Goal: Transaction & Acquisition: Book appointment/travel/reservation

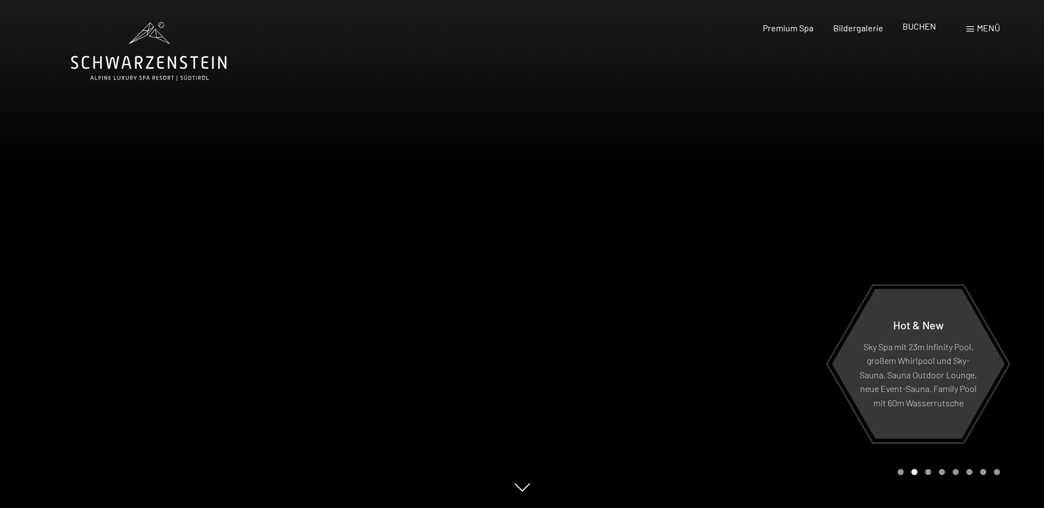
click at [912, 26] on span "BUCHEN" at bounding box center [920, 26] width 34 height 10
click at [919, 30] on span "BUCHEN" at bounding box center [920, 26] width 34 height 10
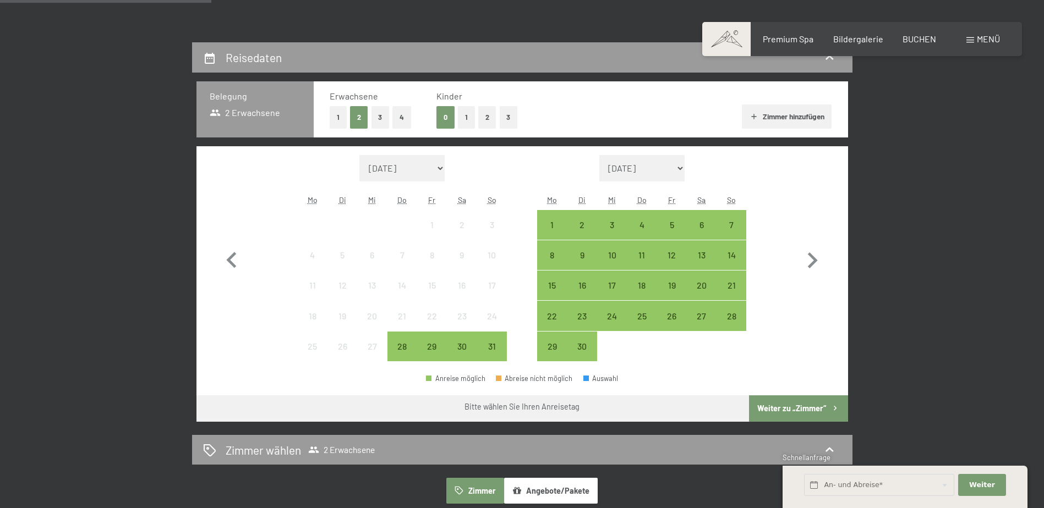
click at [467, 114] on button "1" at bounding box center [466, 117] width 17 height 23
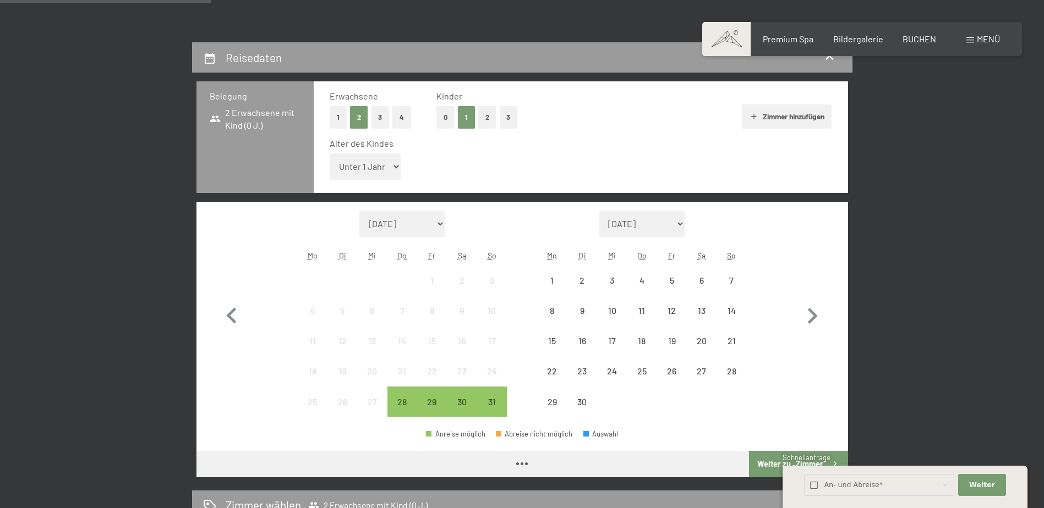
click at [369, 173] on select "Unter 1 Jahr 1 Jahr 2 Jahre 3 Jahre 4 Jahre 5 Jahre 6 Jahre 7 Jahre 8 Jahre 9 J…" at bounding box center [366, 167] width 72 height 26
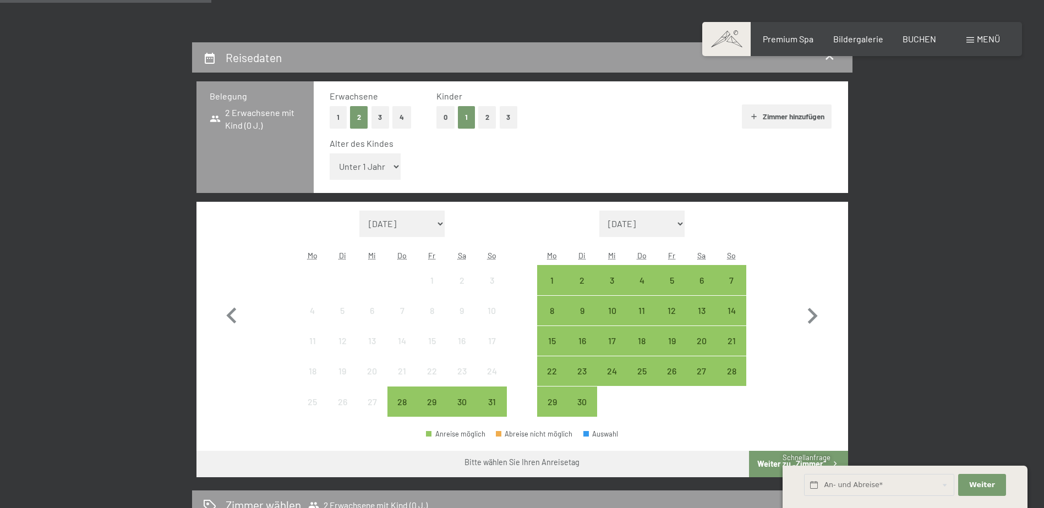
select select "12"
click at [330, 154] on select "Unter 1 Jahr 1 Jahr 2 Jahre 3 Jahre 4 Jahre 5 Jahre 6 Jahre 7 Jahre 8 Jahre 9 J…" at bounding box center [366, 167] width 72 height 26
click at [814, 316] on icon "button" at bounding box center [813, 316] width 10 height 16
select select "2025-09-01"
select select "2025-10-01"
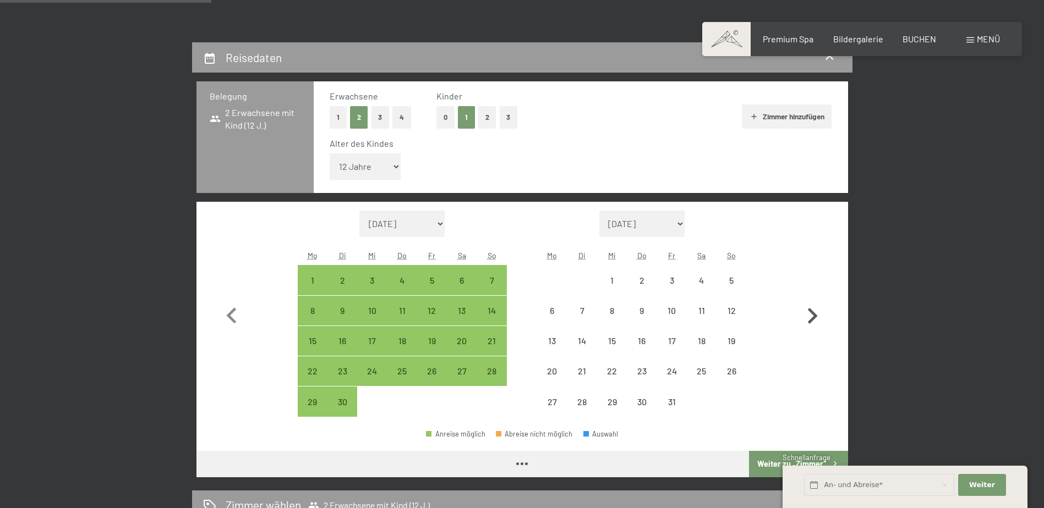
click at [814, 316] on icon "button" at bounding box center [813, 316] width 10 height 16
select select "2025-10-01"
select select "2025-11-01"
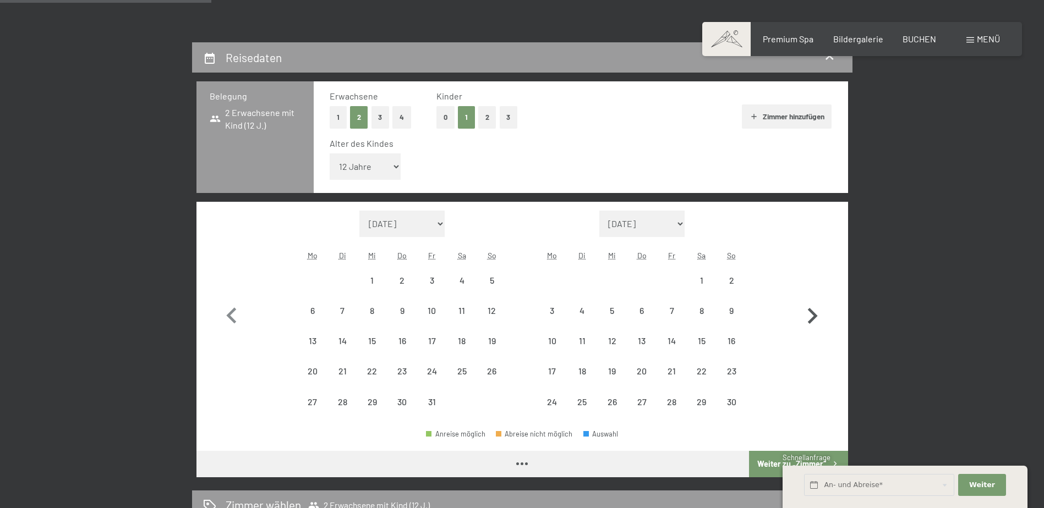
select select "2025-10-01"
select select "2025-11-01"
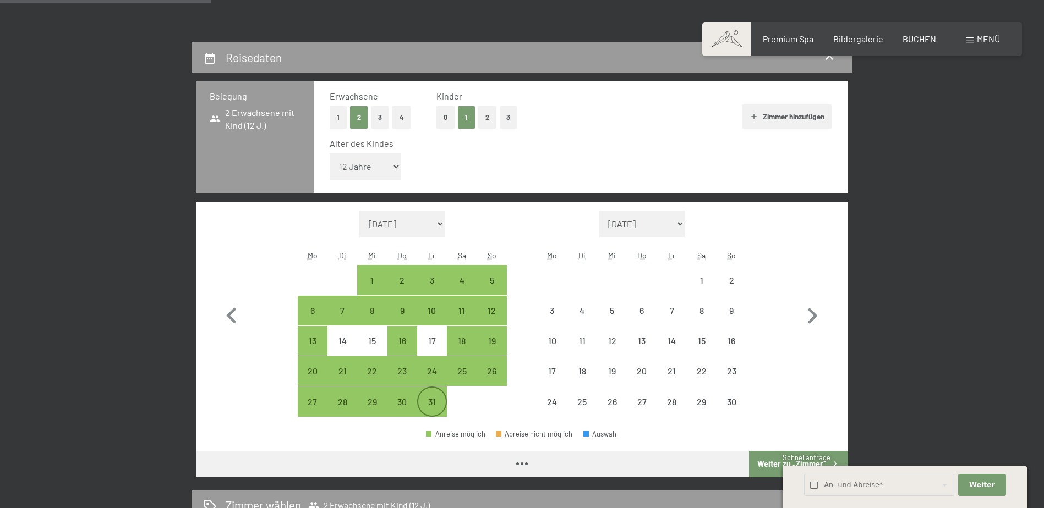
select select "2025-10-01"
select select "2025-11-01"
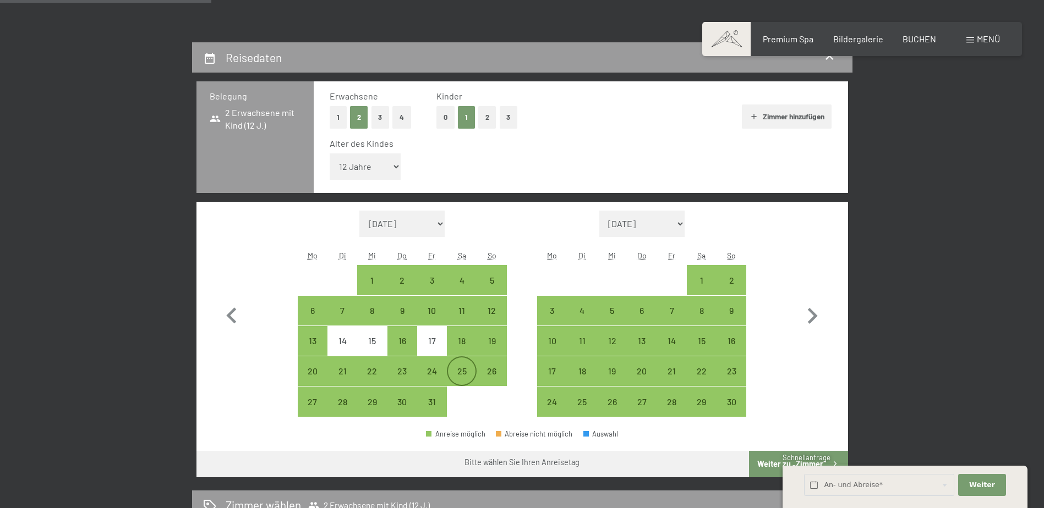
click at [463, 367] on div "25" at bounding box center [462, 381] width 28 height 28
select select "2025-10-01"
select select "2025-11-01"
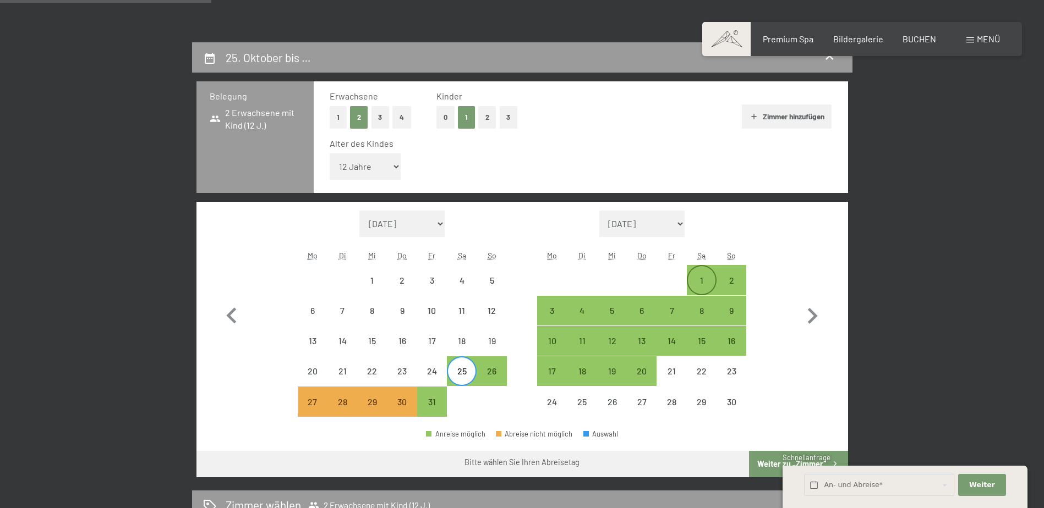
click at [704, 273] on div "1" at bounding box center [702, 280] width 28 height 28
select select "2025-10-01"
select select "2025-11-01"
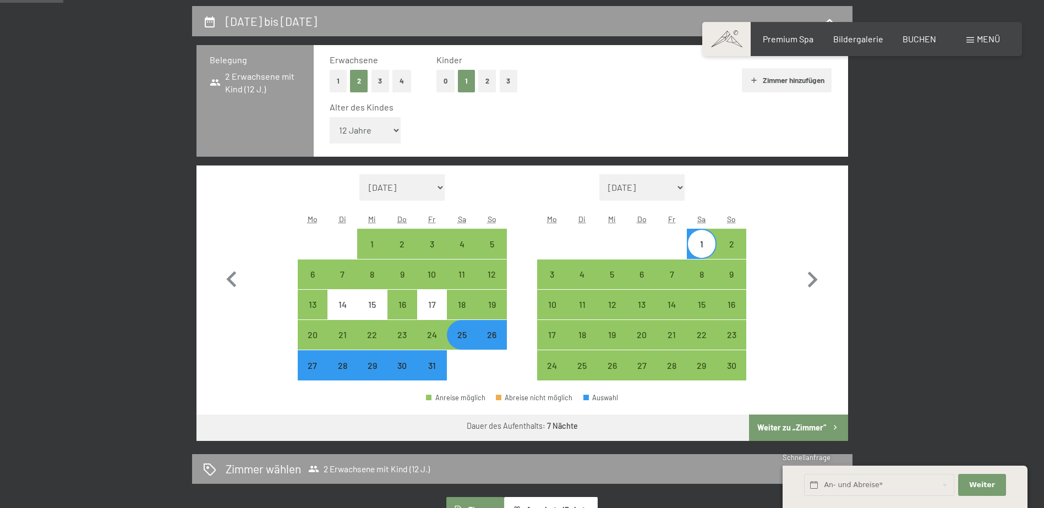
scroll to position [275, 0]
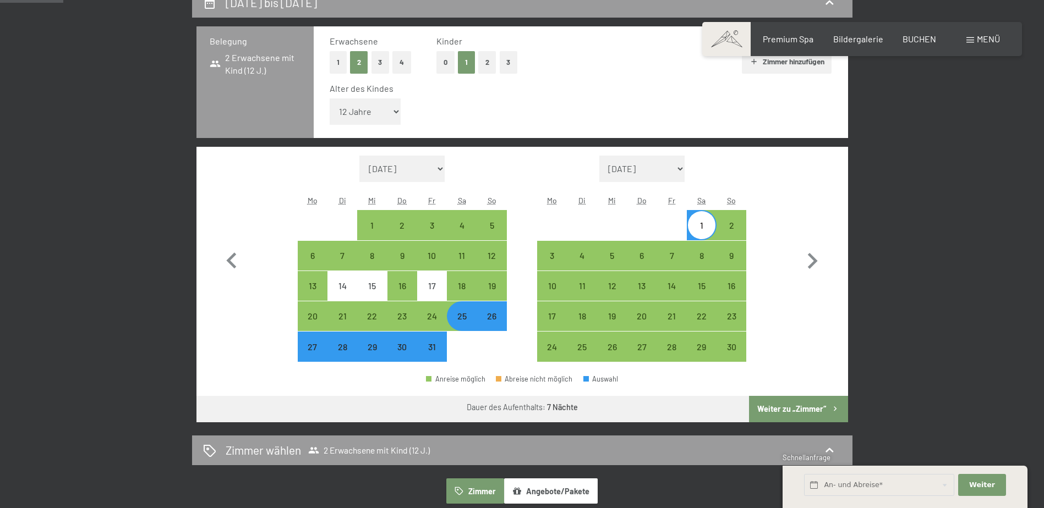
click at [794, 408] on button "Weiter zu „Zimmer“" at bounding box center [798, 409] width 99 height 26
select select "2025-10-01"
select select "2025-11-01"
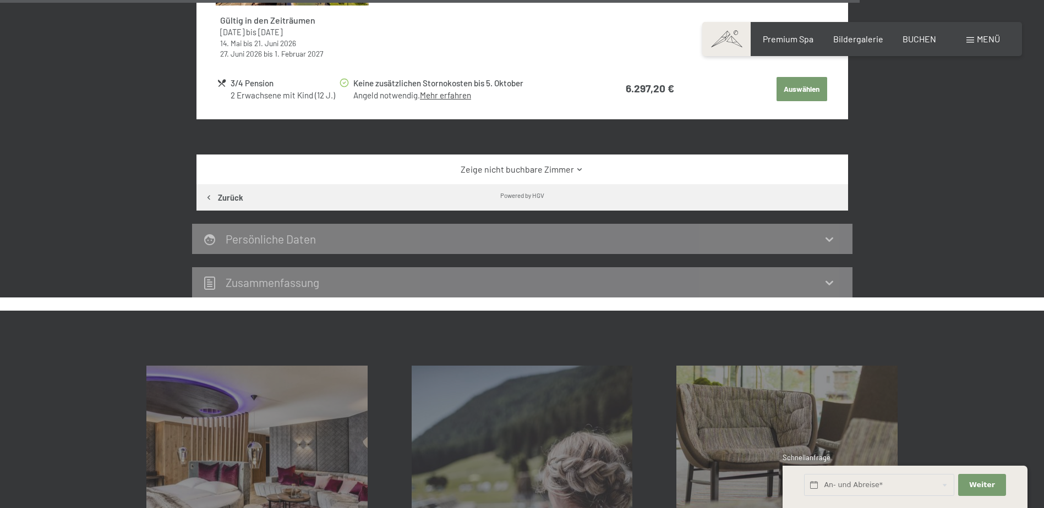
scroll to position [3619, 0]
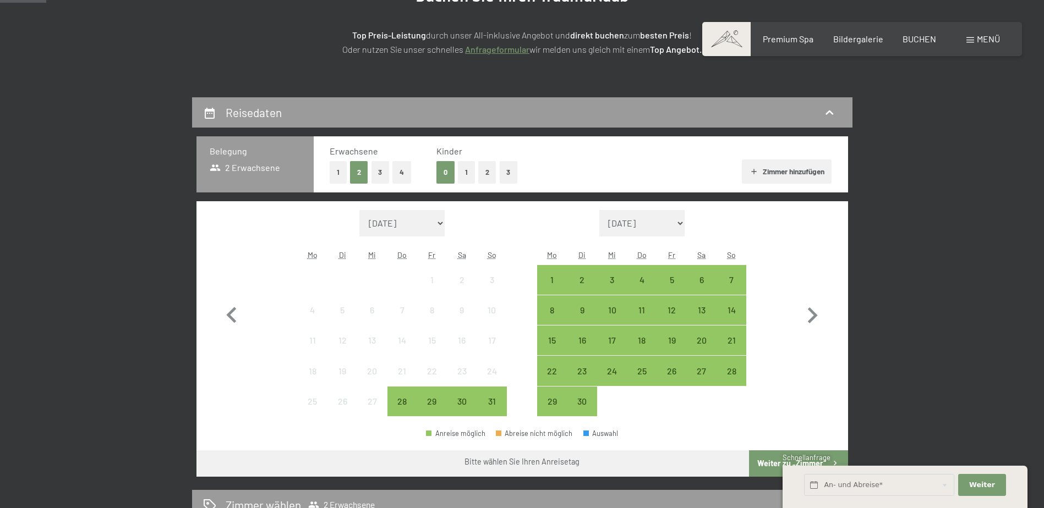
click at [468, 177] on button "1" at bounding box center [466, 172] width 17 height 23
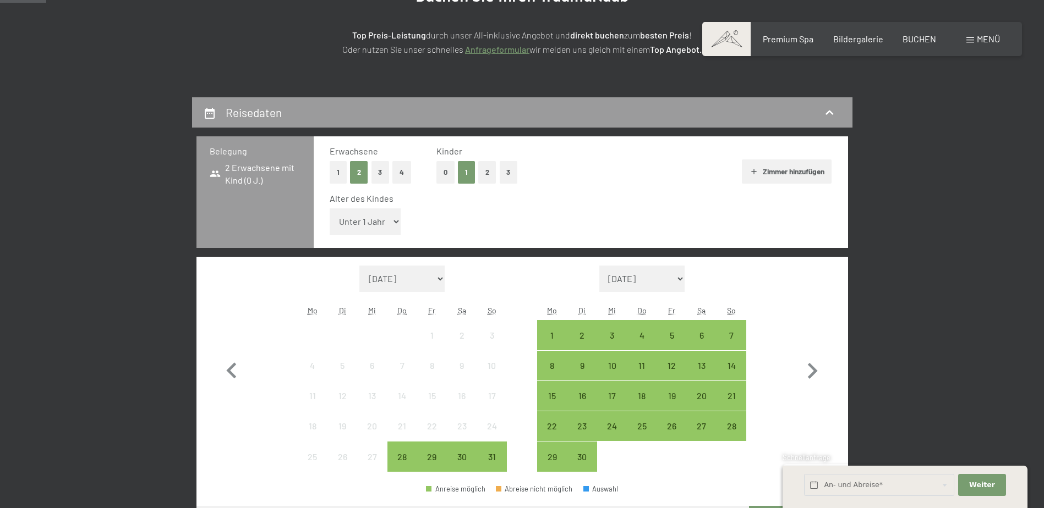
click at [385, 224] on select "Unter 1 Jahr 1 Jahr 2 Jahre 3 Jahre 4 Jahre 5 Jahre 6 Jahre 7 Jahre 8 Jahre 9 J…" at bounding box center [366, 222] width 72 height 26
select select "12"
click at [330, 209] on select "Unter 1 Jahr 1 Jahr 2 Jahre 3 Jahre 4 Jahre 5 Jahre 6 Jahre 7 Jahre 8 Jahre 9 J…" at bounding box center [366, 222] width 72 height 26
click at [818, 368] on icon "button" at bounding box center [812, 372] width 32 height 32
select select "2025-09-01"
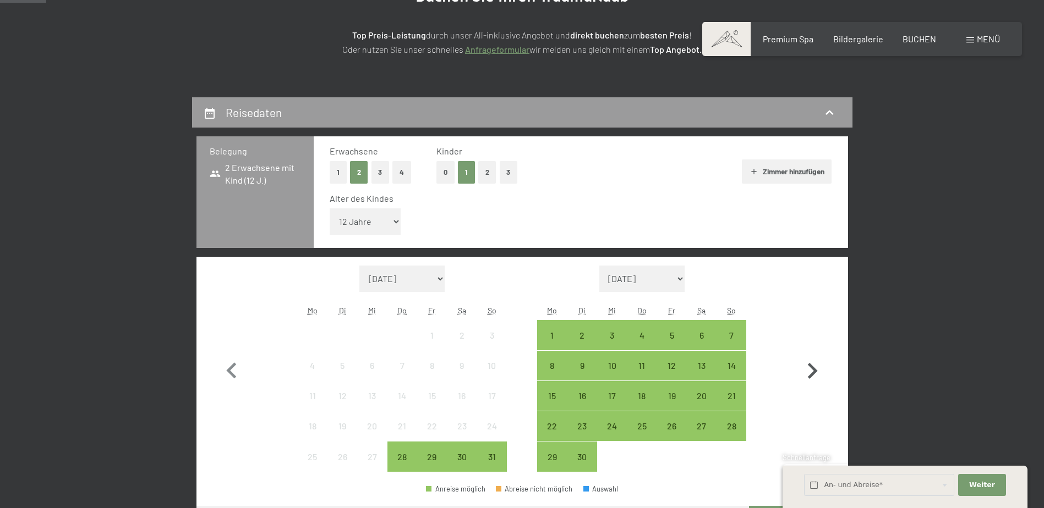
select select "2025-10-01"
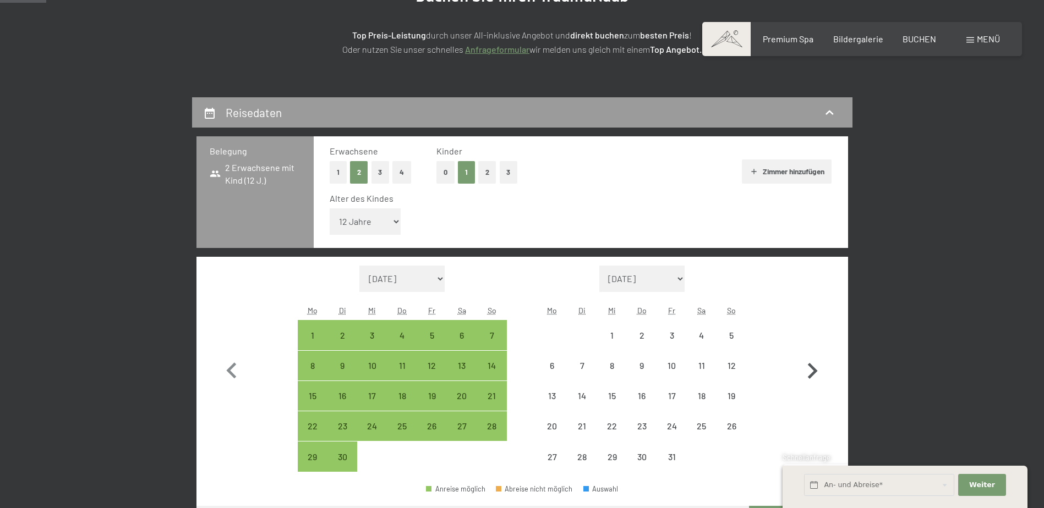
select select "2025-09-01"
select select "2025-10-01"
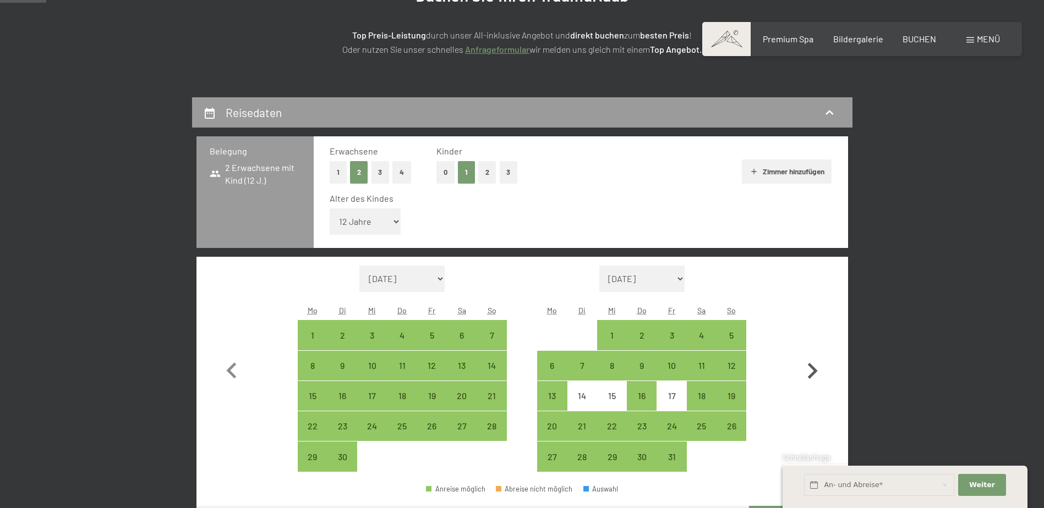
click at [817, 369] on icon "button" at bounding box center [812, 372] width 32 height 32
select select "2025-10-01"
select select "2025-11-01"
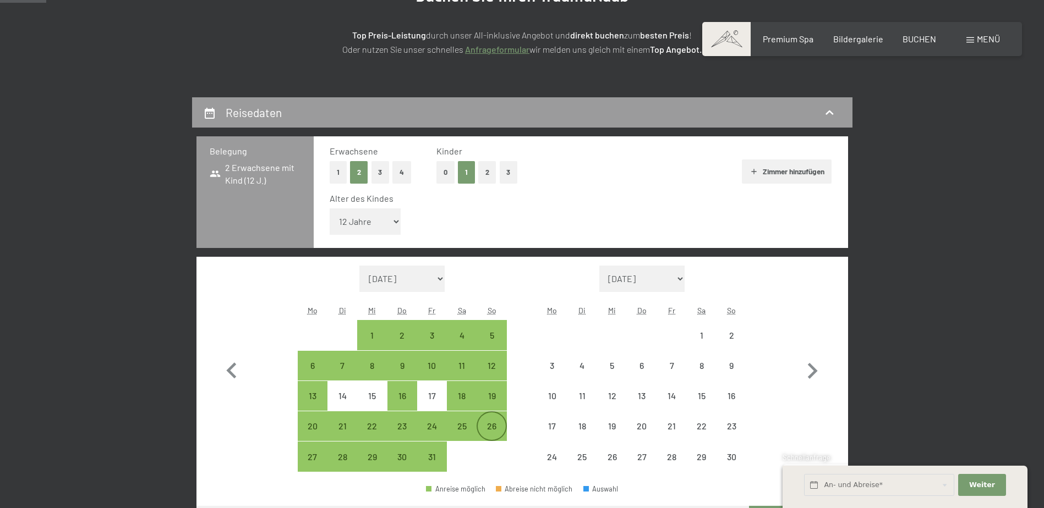
select select "2025-10-01"
select select "2025-11-01"
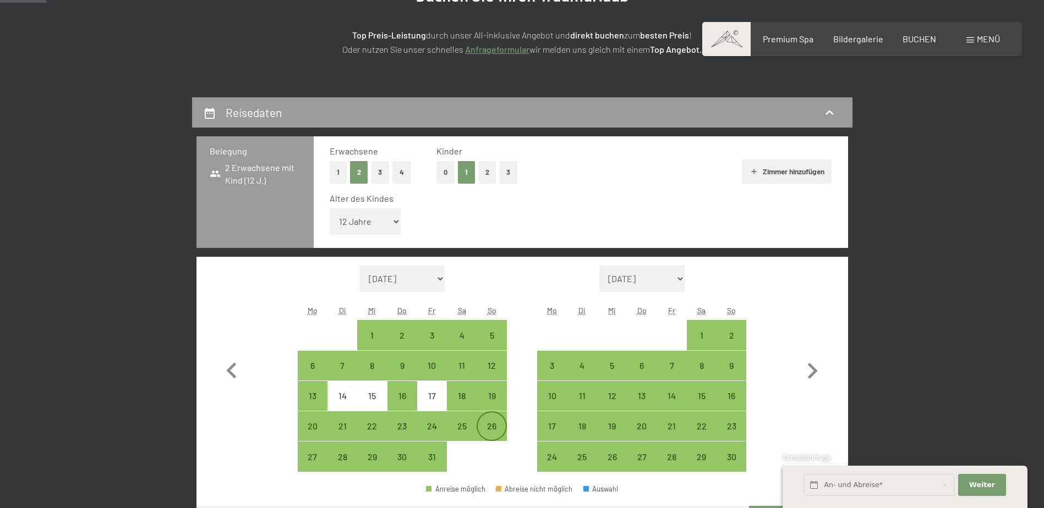
click at [489, 429] on div "26" at bounding box center [492, 436] width 28 height 28
select select "2025-10-01"
select select "2025-11-01"
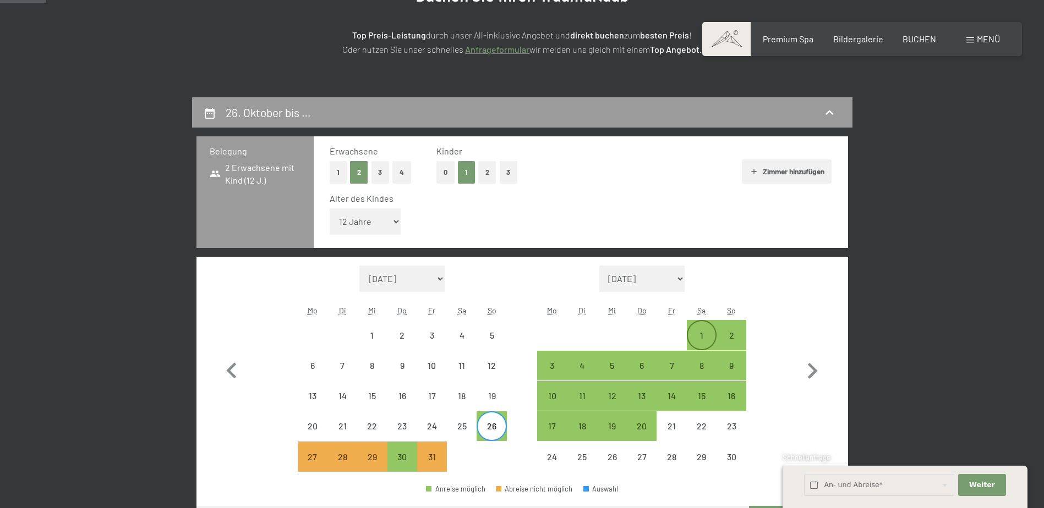
click at [704, 331] on div "1" at bounding box center [702, 345] width 28 height 28
select select "2025-10-01"
select select "2025-11-01"
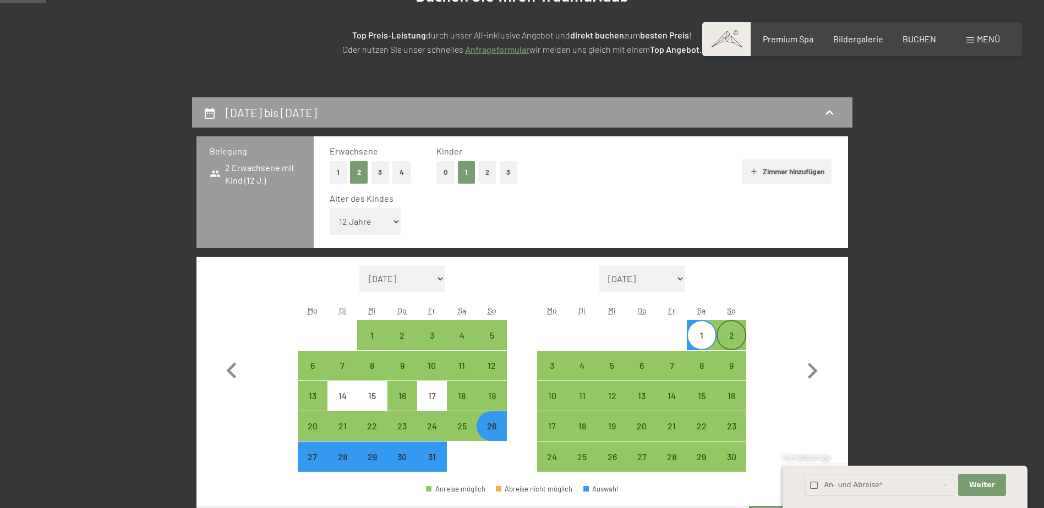
click at [730, 335] on div "2" at bounding box center [732, 345] width 28 height 28
select select "[DATE]"
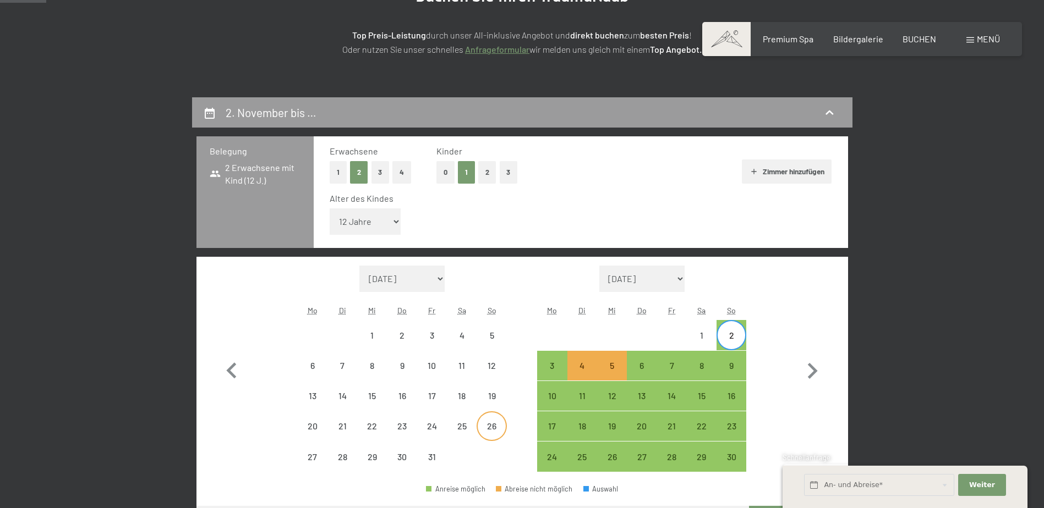
click at [483, 428] on div "26" at bounding box center [492, 436] width 28 height 28
select select "[DATE]"
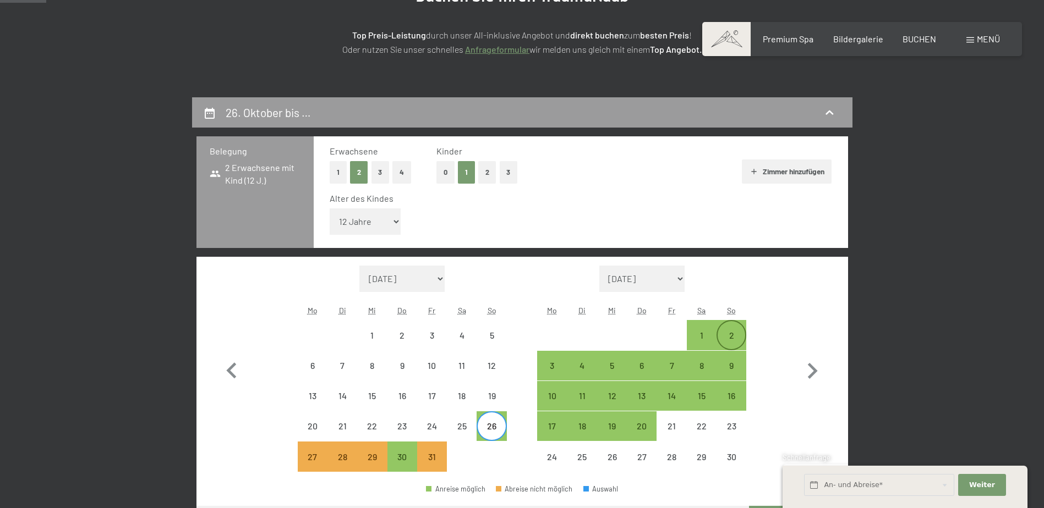
click at [735, 332] on div "2" at bounding box center [732, 345] width 28 height 28
select select "[DATE]"
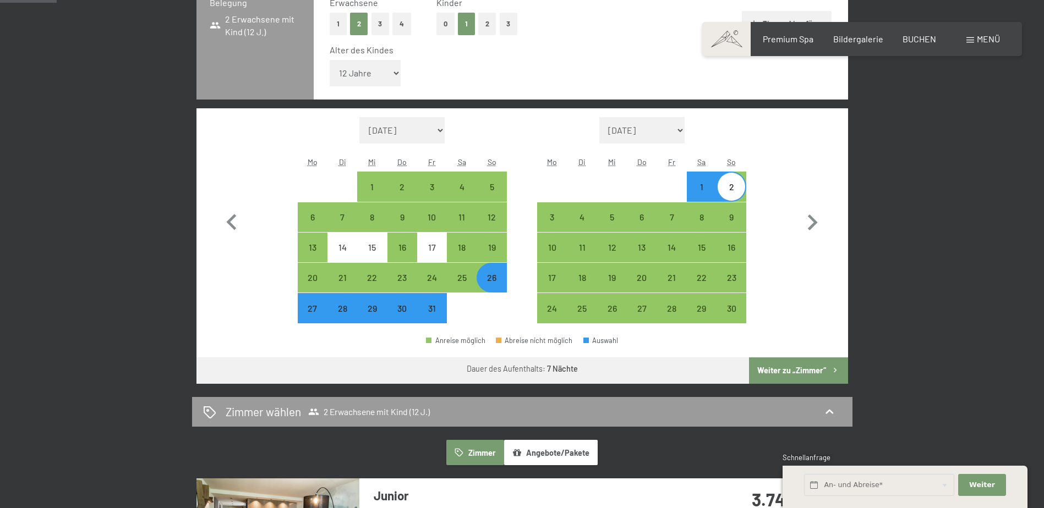
scroll to position [385, 0]
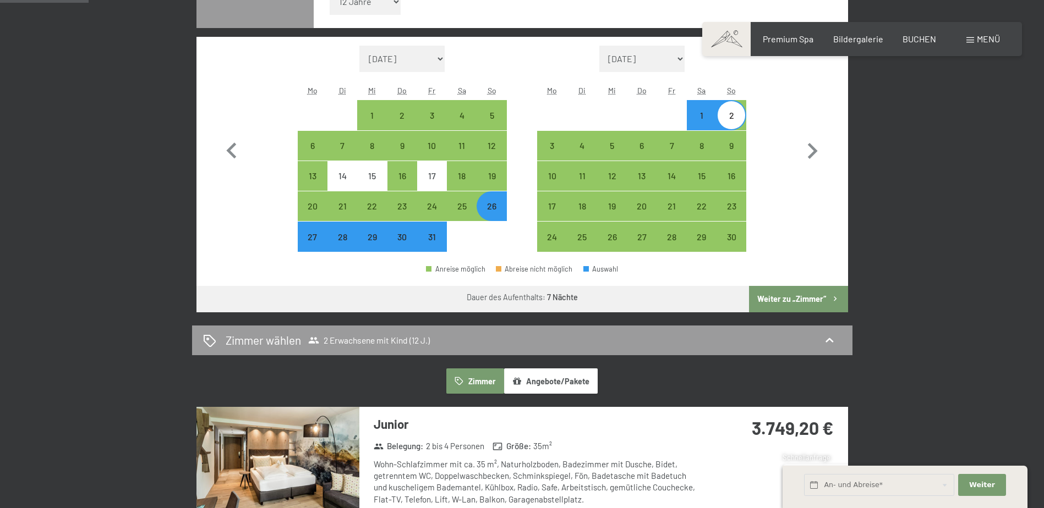
click at [782, 299] on button "Weiter zu „Zimmer“" at bounding box center [798, 299] width 99 height 26
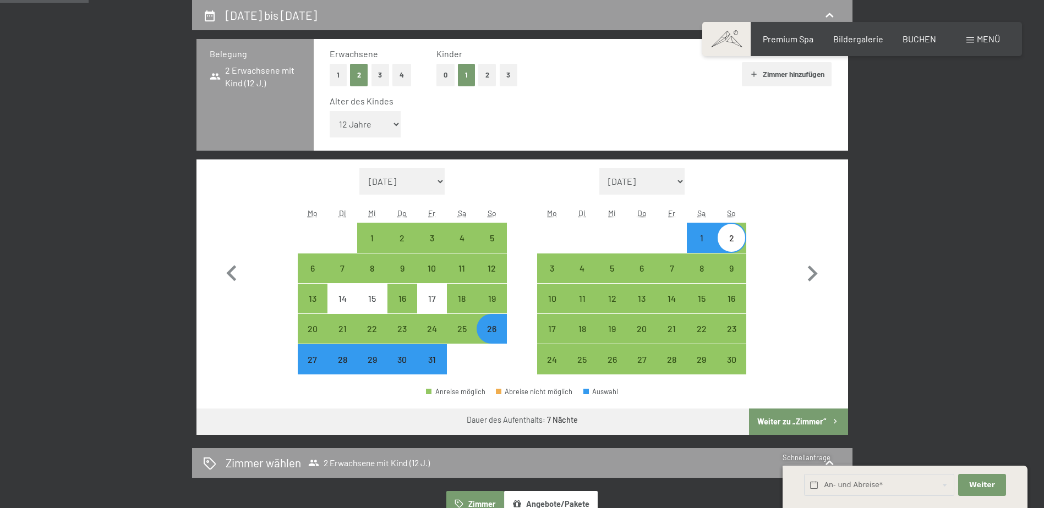
select select "[DATE]"
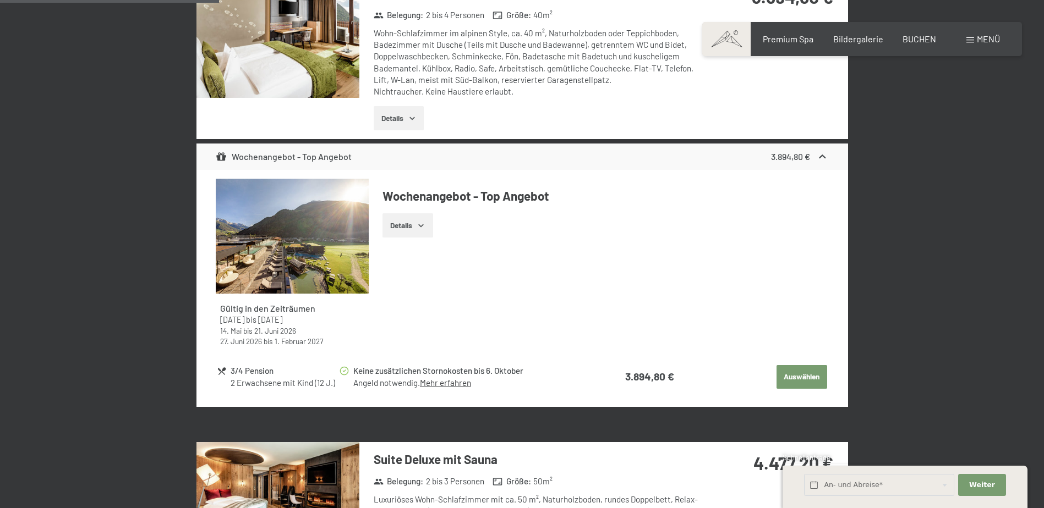
scroll to position [868, 0]
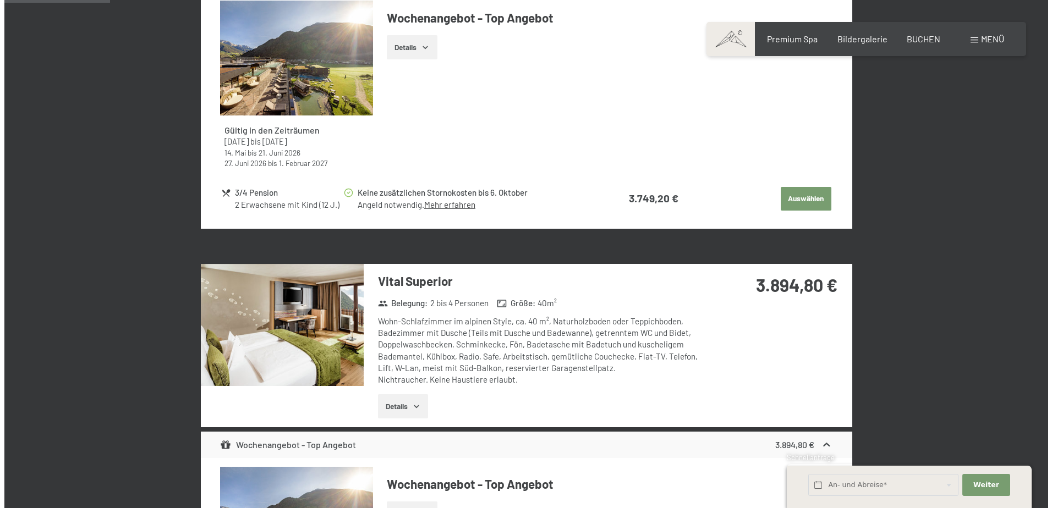
scroll to position [428, 0]
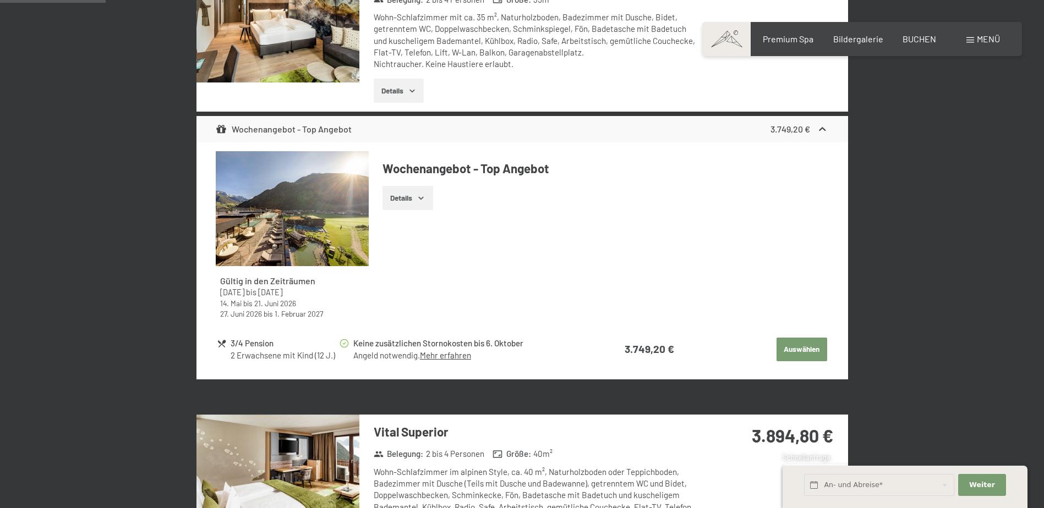
click at [971, 34] on div "Menü" at bounding box center [983, 39] width 34 height 12
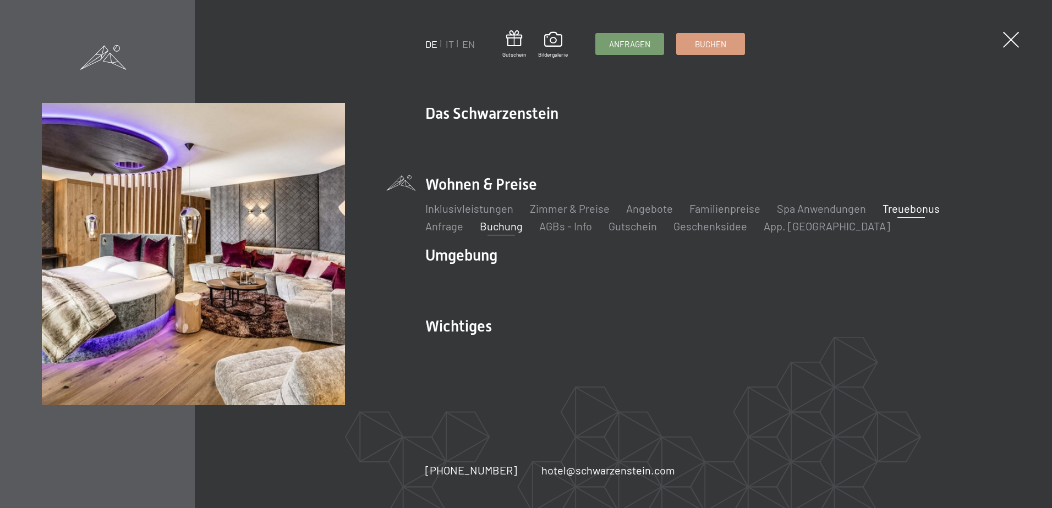
click at [884, 207] on link "Treuebonus" at bounding box center [911, 208] width 57 height 13
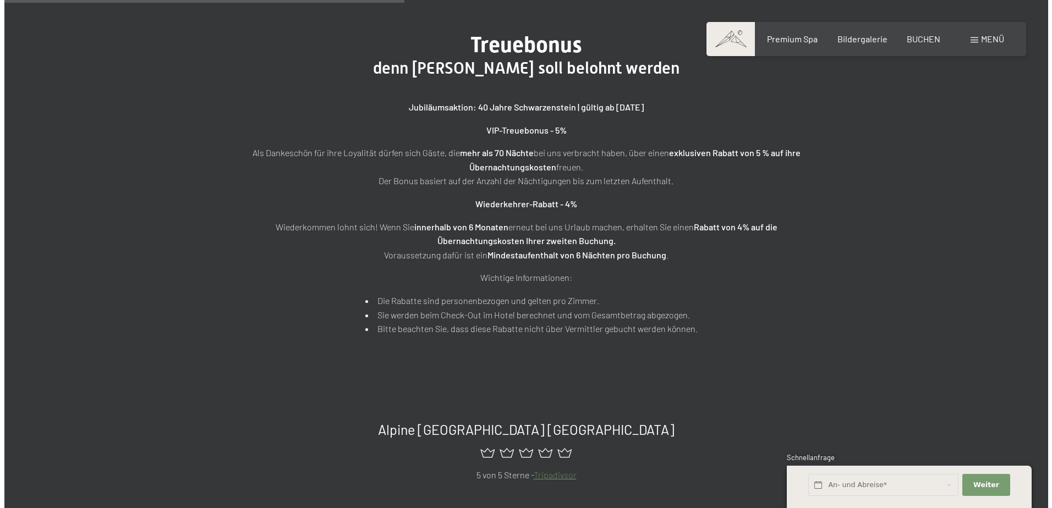
scroll to position [385, 0]
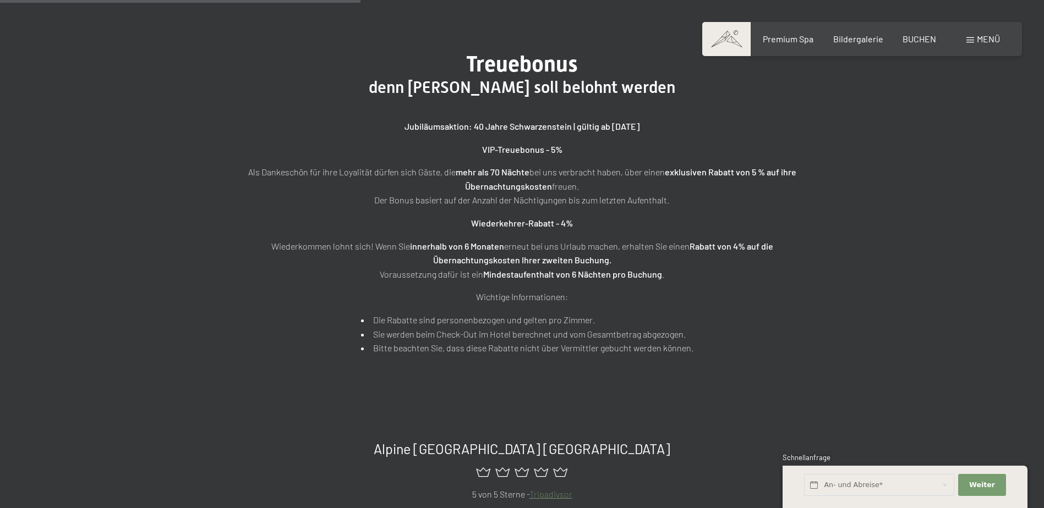
click at [971, 36] on div "Menü" at bounding box center [983, 39] width 34 height 12
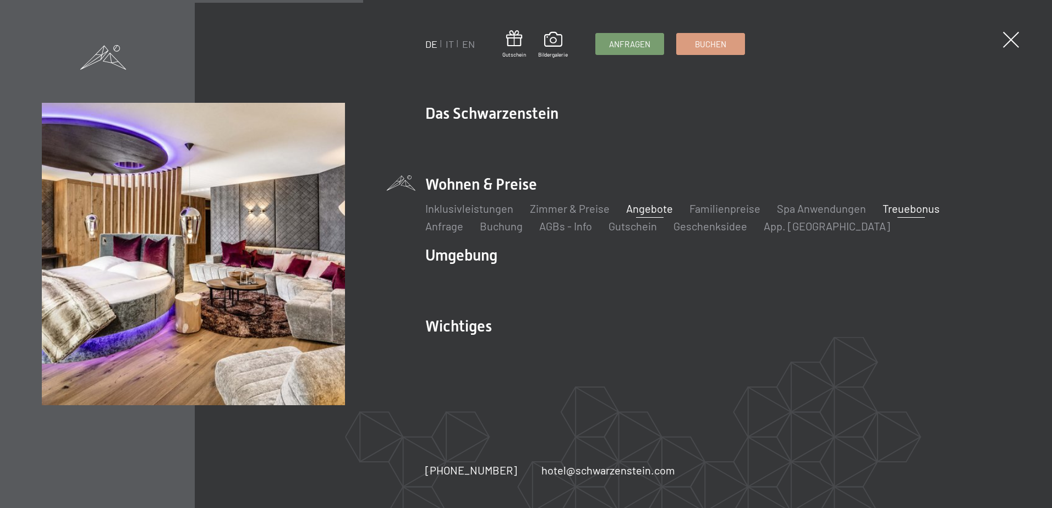
click at [648, 207] on link "Angebote" at bounding box center [649, 208] width 47 height 13
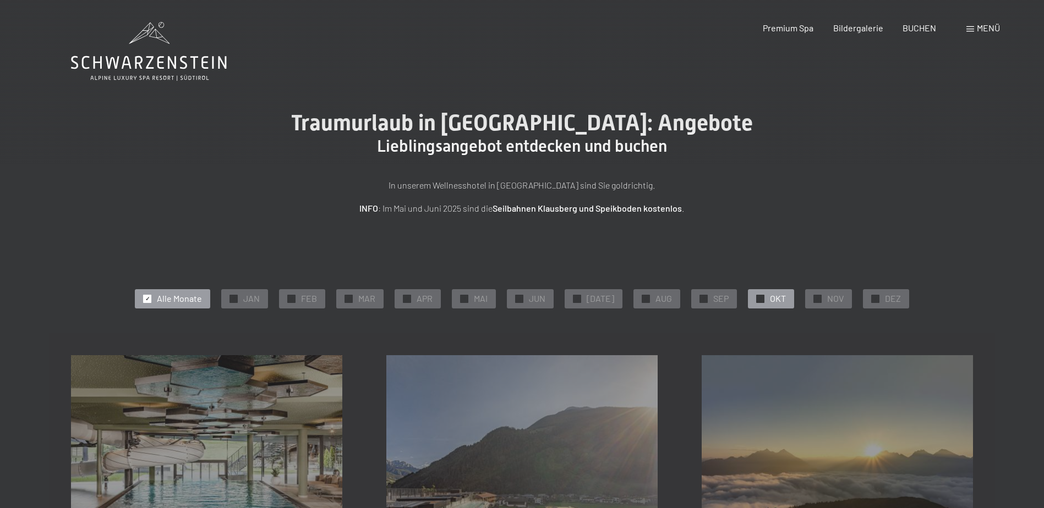
click at [759, 301] on div "✓ OKT" at bounding box center [771, 298] width 46 height 19
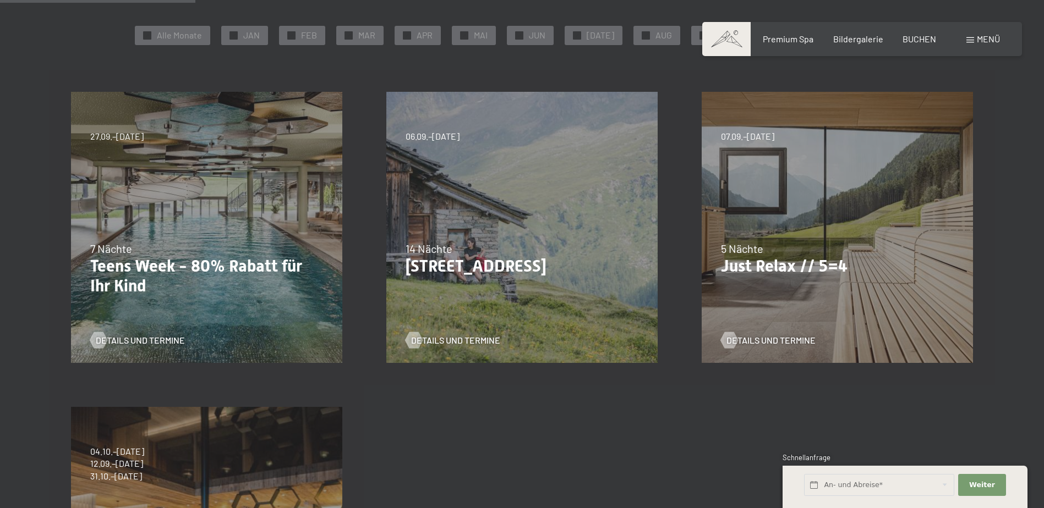
scroll to position [220, 0]
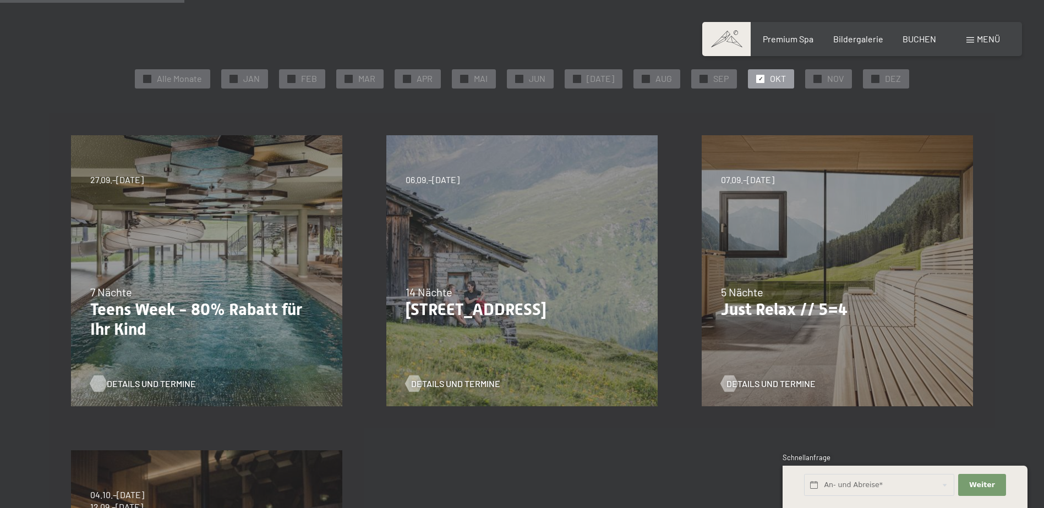
click at [121, 384] on span "Details und Termine" at bounding box center [151, 384] width 89 height 12
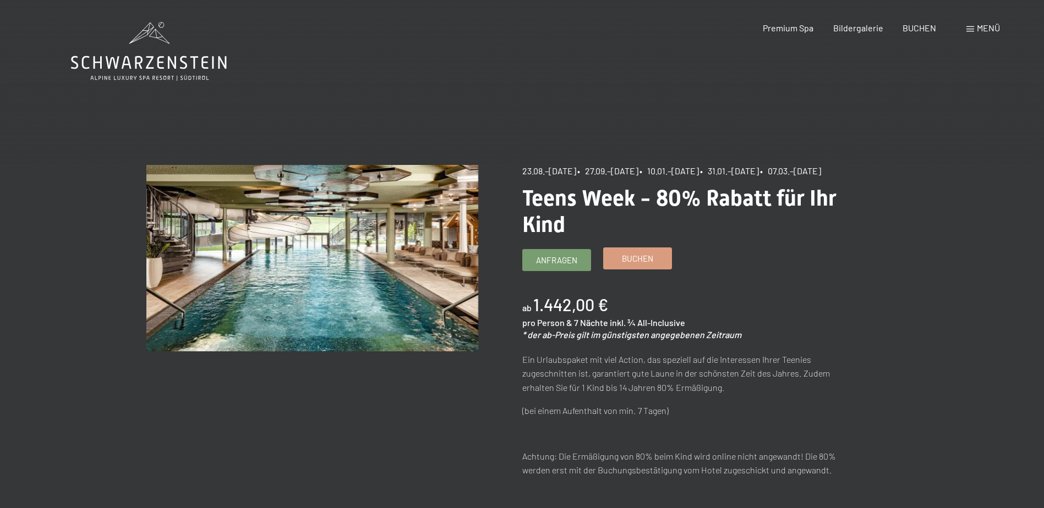
click at [622, 265] on span "Buchen" at bounding box center [637, 259] width 31 height 12
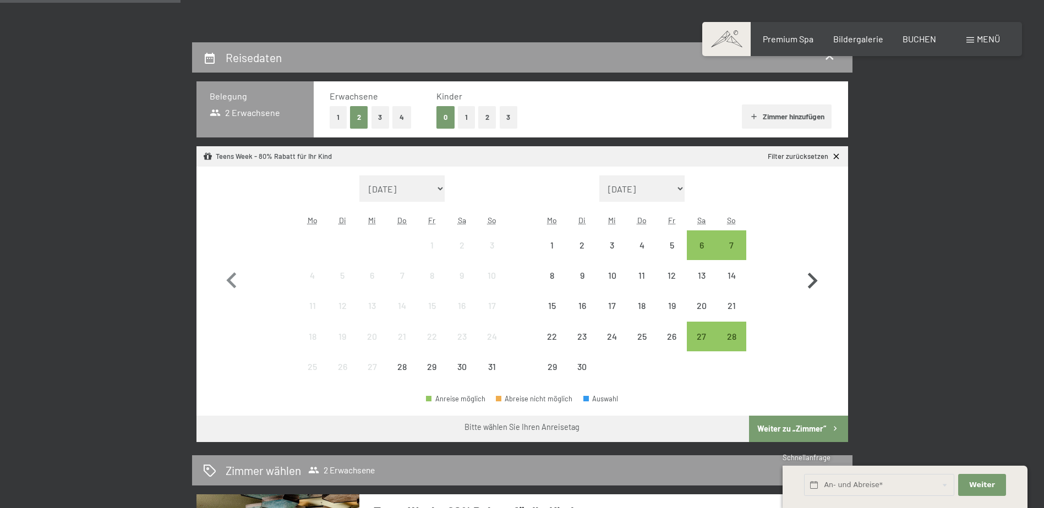
click at [817, 276] on icon "button" at bounding box center [812, 281] width 32 height 32
select select "[DATE]"
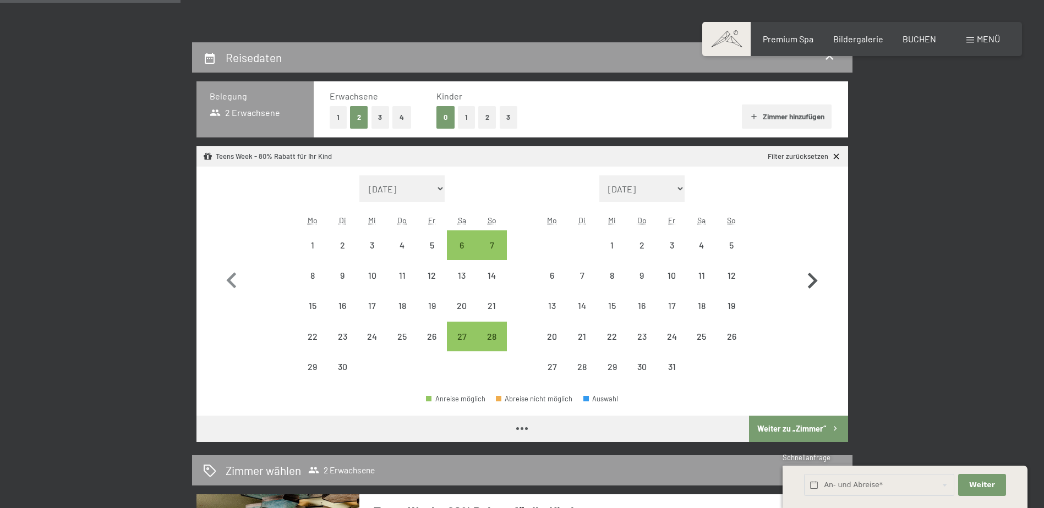
select select "[DATE]"
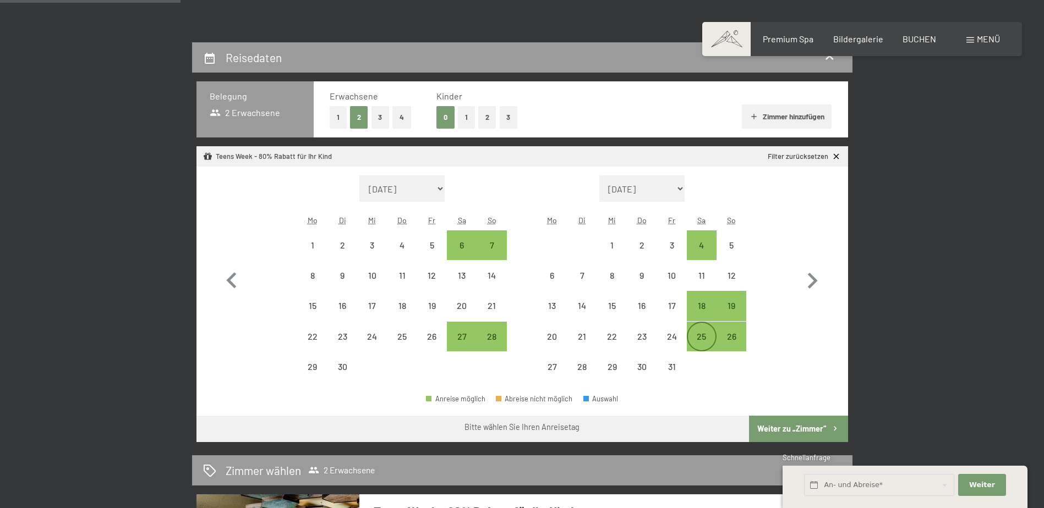
click at [699, 336] on div "25" at bounding box center [702, 346] width 28 height 28
select select "[DATE]"
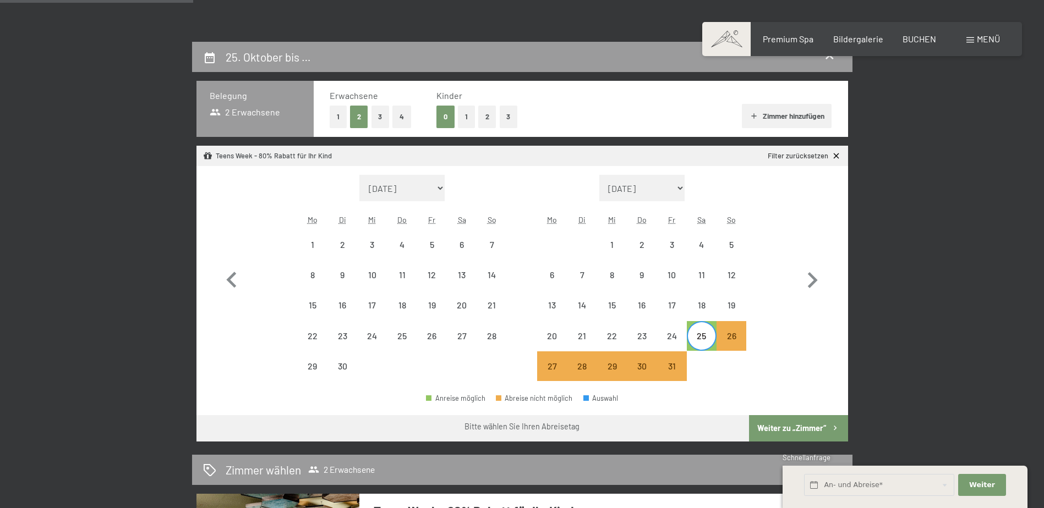
scroll to position [220, 0]
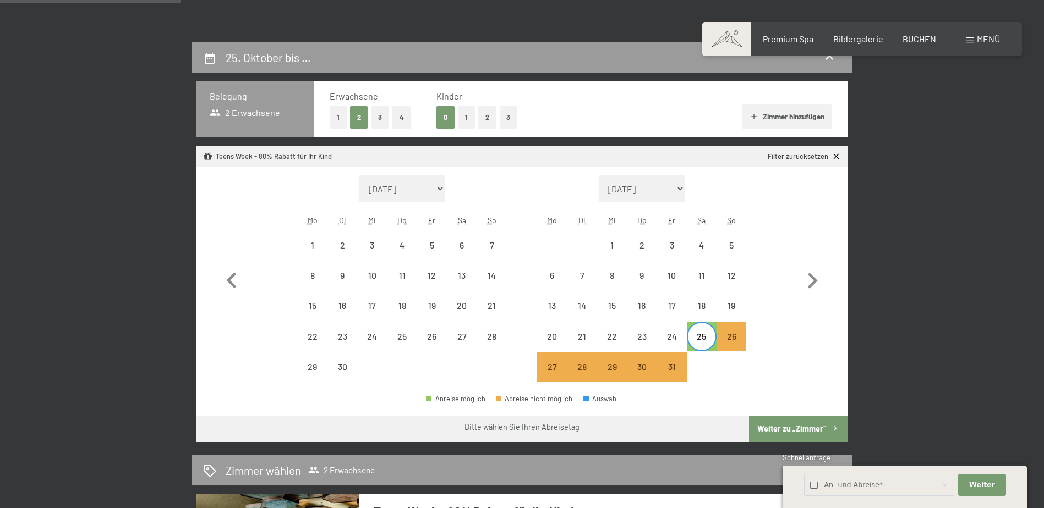
click at [458, 113] on button "1" at bounding box center [466, 117] width 17 height 23
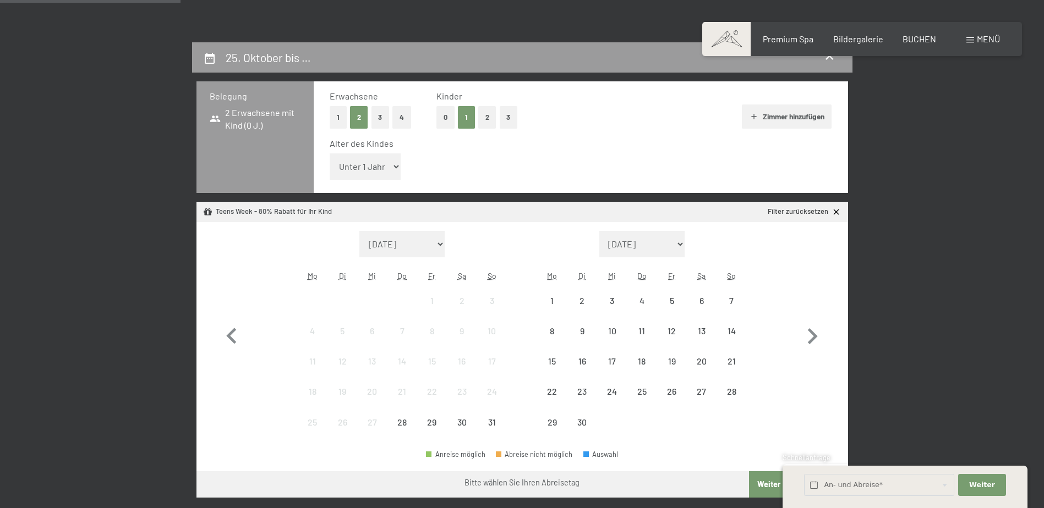
click at [374, 160] on select "Unter 1 Jahr 1 Jahr 2 Jahre 3 Jahre 4 Jahre 5 Jahre 6 Jahre 7 Jahre 8 Jahre 9 J…" at bounding box center [366, 167] width 72 height 26
select select "12"
click at [330, 154] on select "Unter 1 Jahr 1 Jahr 2 Jahre 3 Jahre 4 Jahre 5 Jahre 6 Jahre 7 Jahre 8 Jahre 9 J…" at bounding box center [366, 167] width 72 height 26
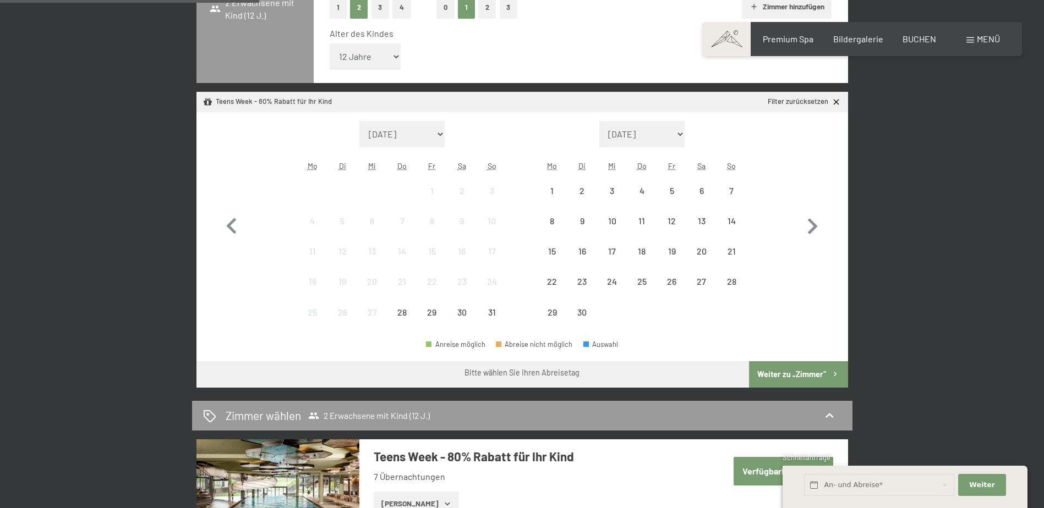
click at [781, 367] on button "Weiter zu „Zimmer“" at bounding box center [798, 375] width 99 height 26
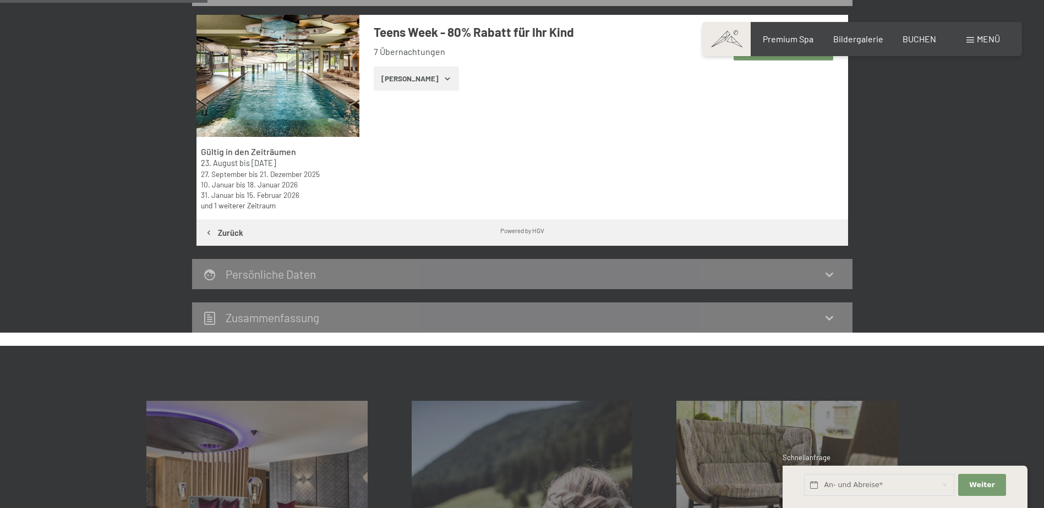
scroll to position [263, 0]
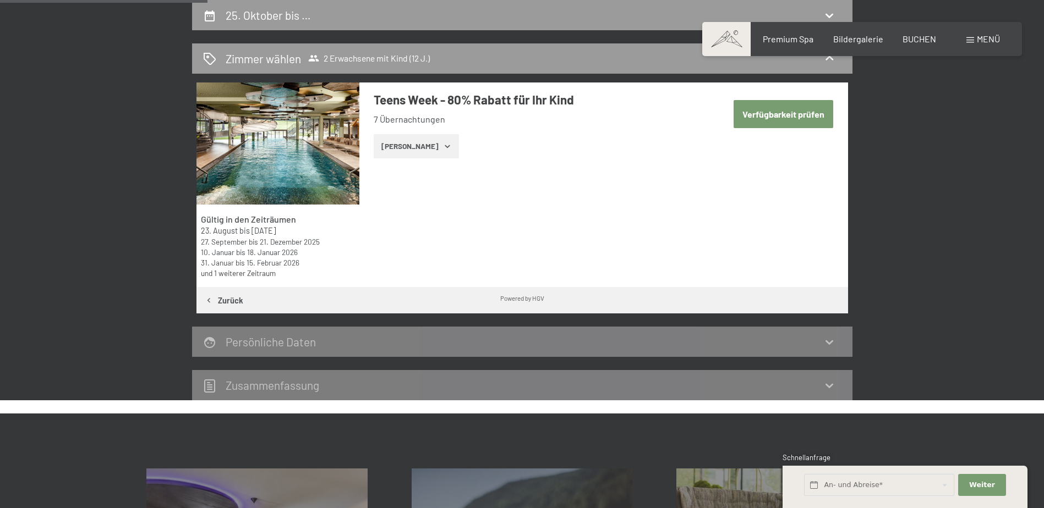
click at [744, 119] on button "Verfügbarkeit prüfen" at bounding box center [784, 114] width 100 height 28
select select "12"
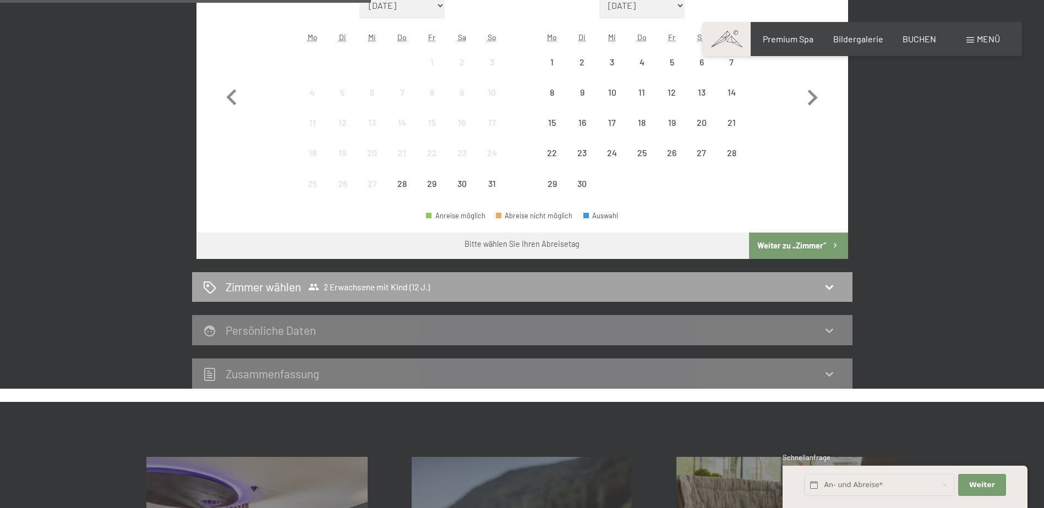
scroll to position [483, 0]
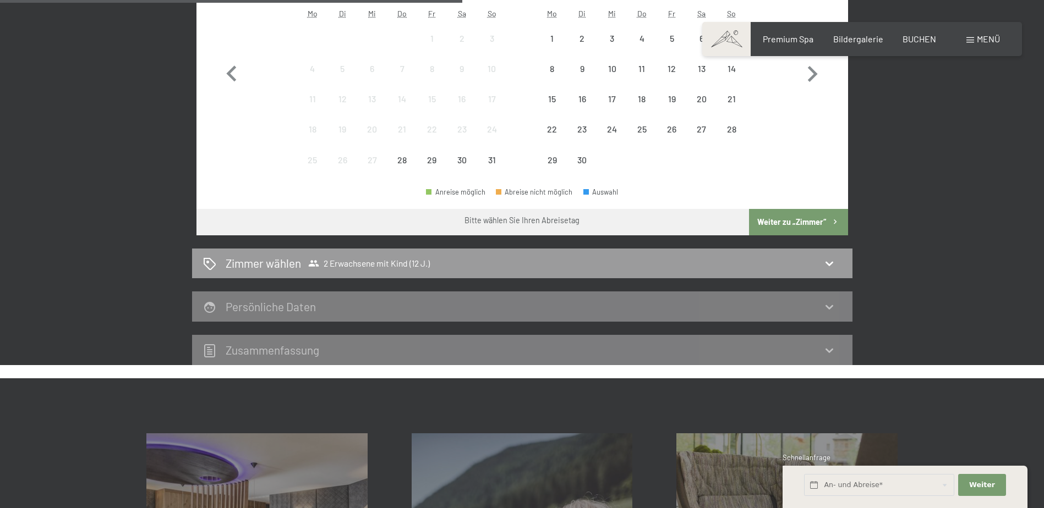
click at [834, 221] on icon "button" at bounding box center [834, 221] width 9 height 9
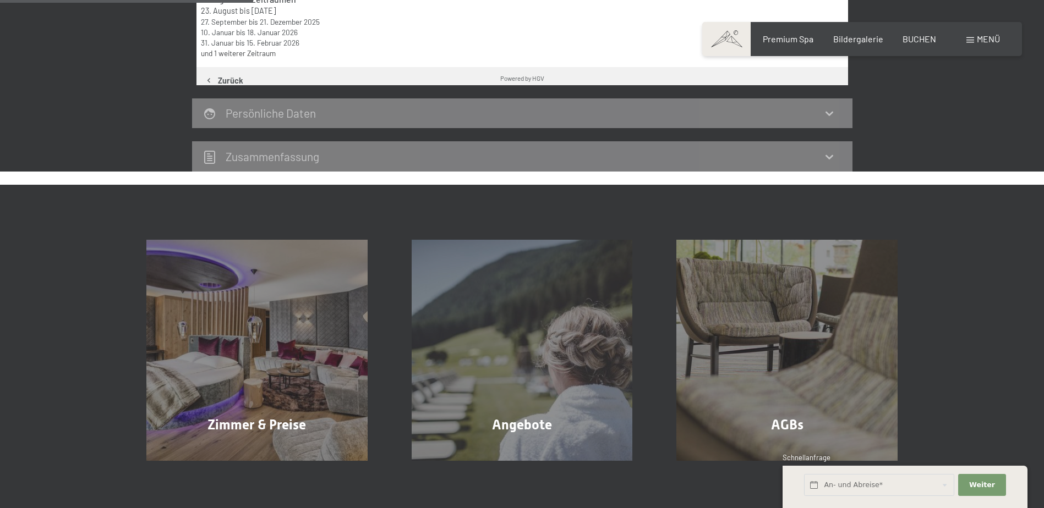
scroll to position [263, 0]
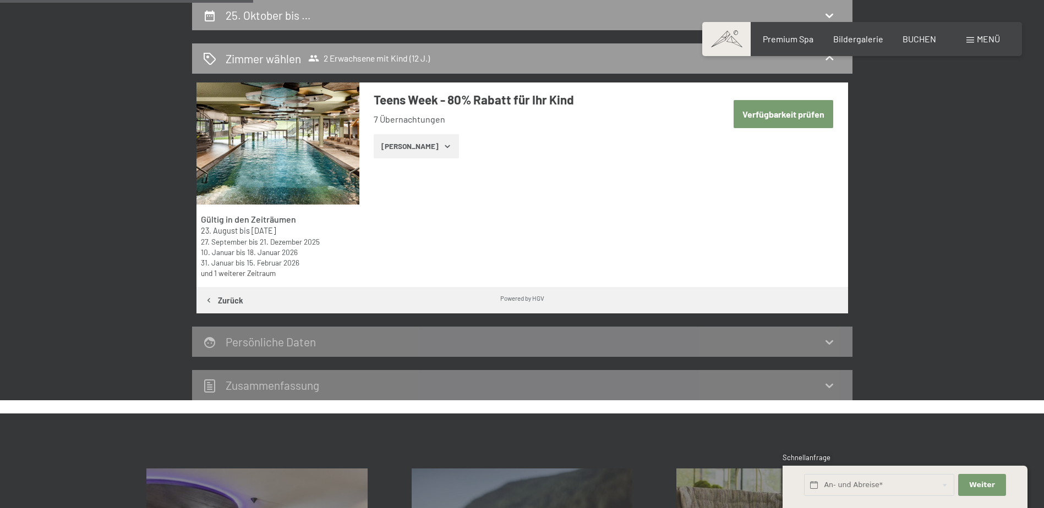
click at [424, 138] on button "[PERSON_NAME]" at bounding box center [416, 146] width 85 height 24
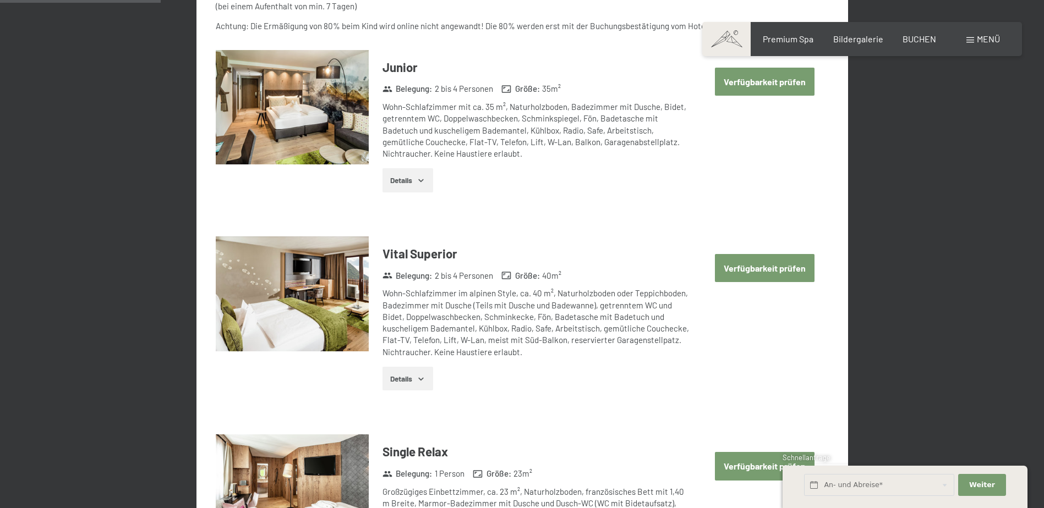
scroll to position [593, 0]
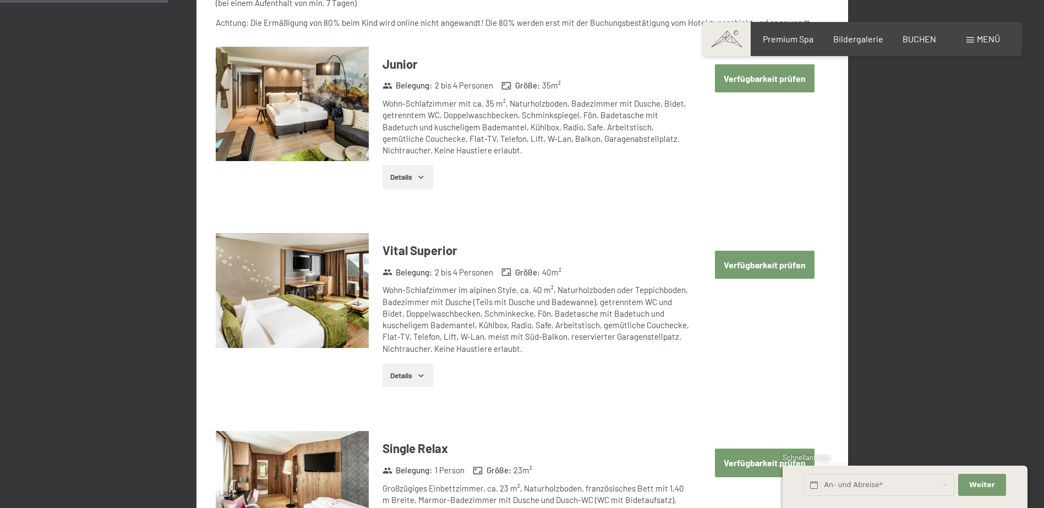
click at [786, 270] on button "Verfügbarkeit prüfen" at bounding box center [765, 265] width 100 height 28
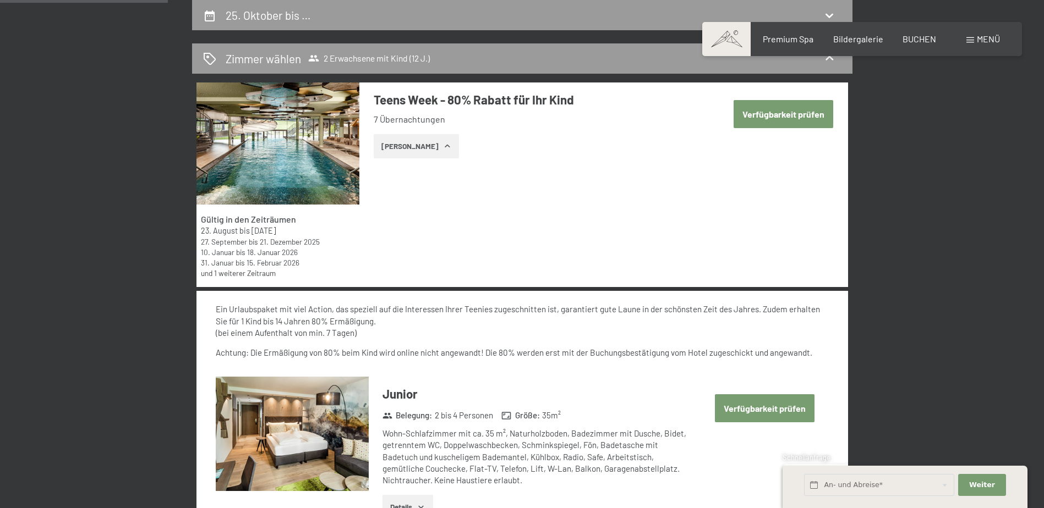
select select "12"
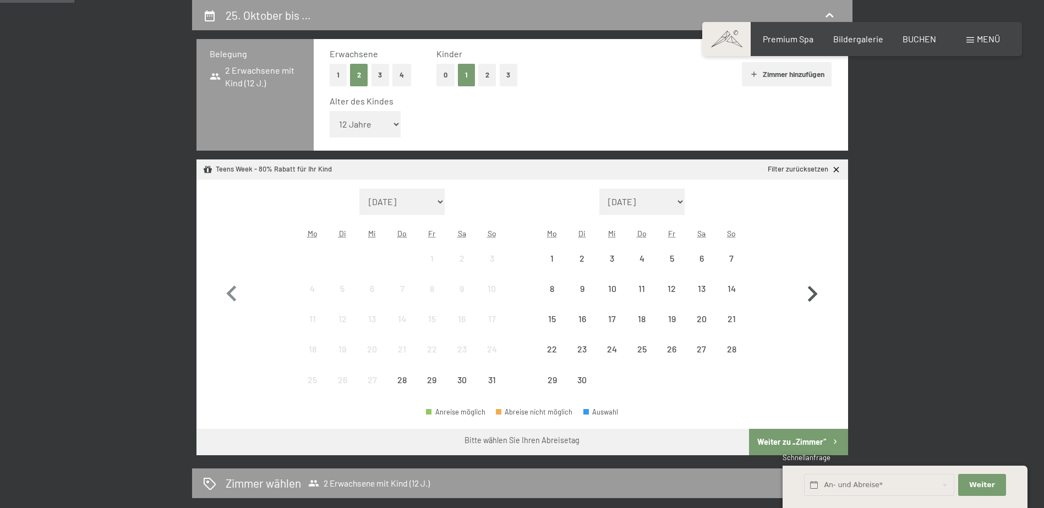
click at [815, 291] on icon "button" at bounding box center [812, 294] width 32 height 32
select select "[DATE]"
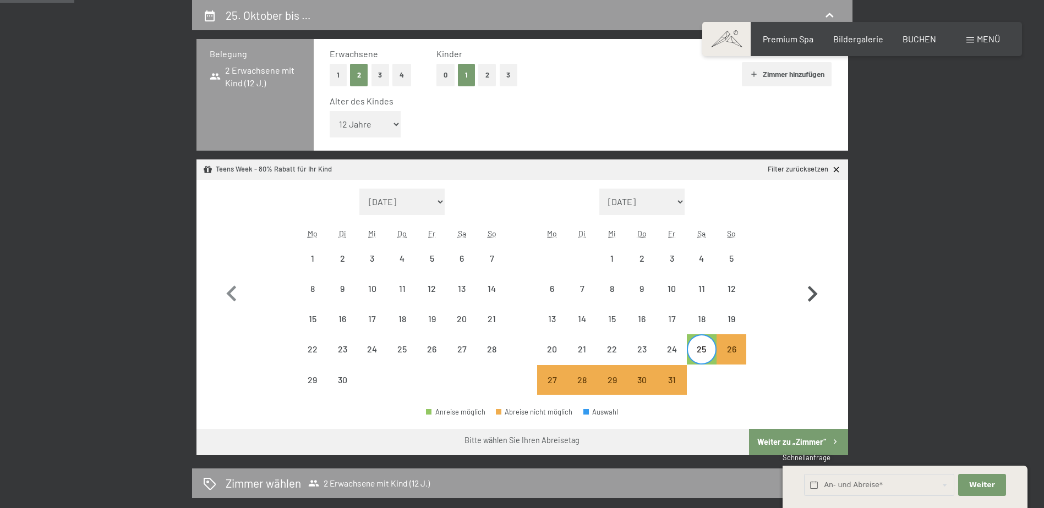
click at [815, 291] on icon "button" at bounding box center [812, 294] width 32 height 32
select select "[DATE]"
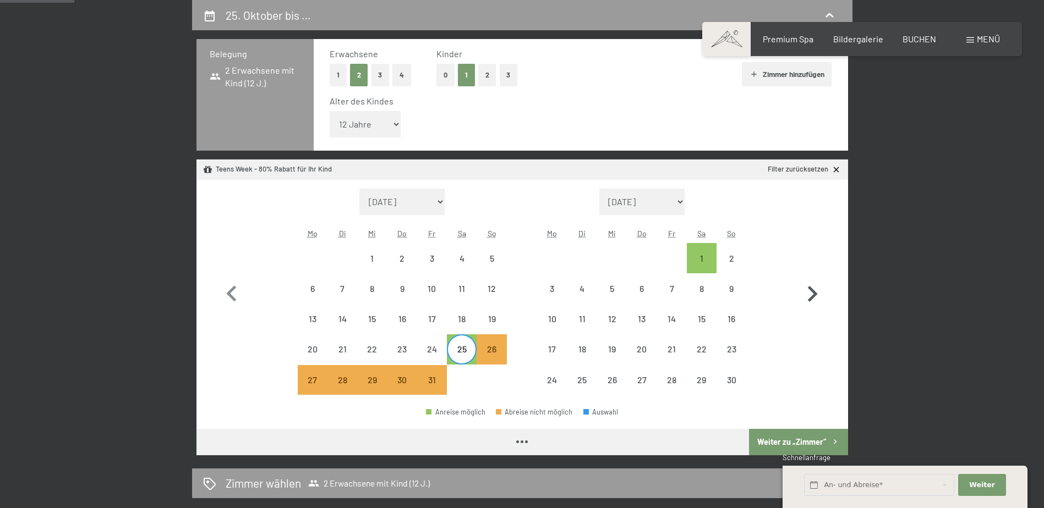
select select "[DATE]"
click at [462, 348] on div "25" at bounding box center [462, 359] width 28 height 28
select select "[DATE]"
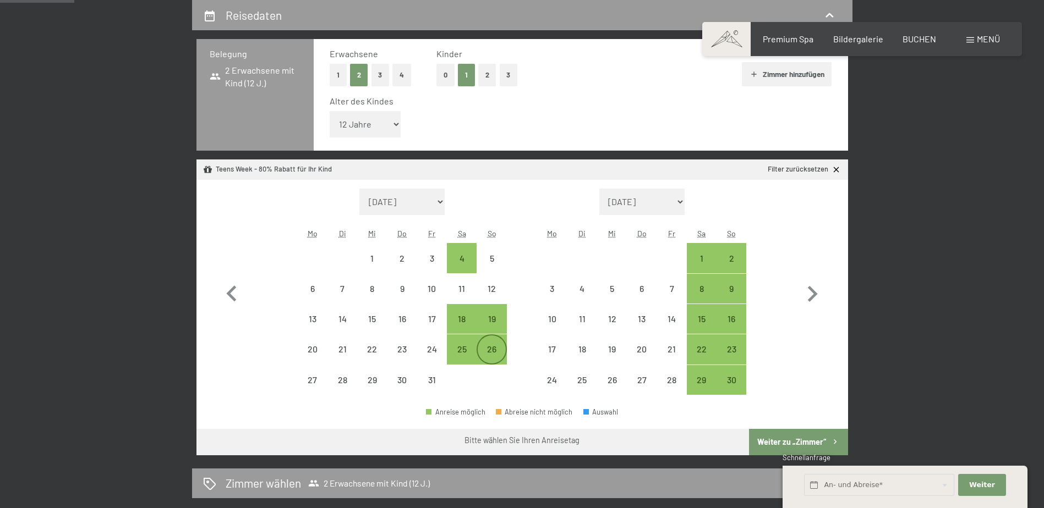
click at [504, 345] on div "26" at bounding box center [492, 359] width 28 height 28
select select "[DATE]"
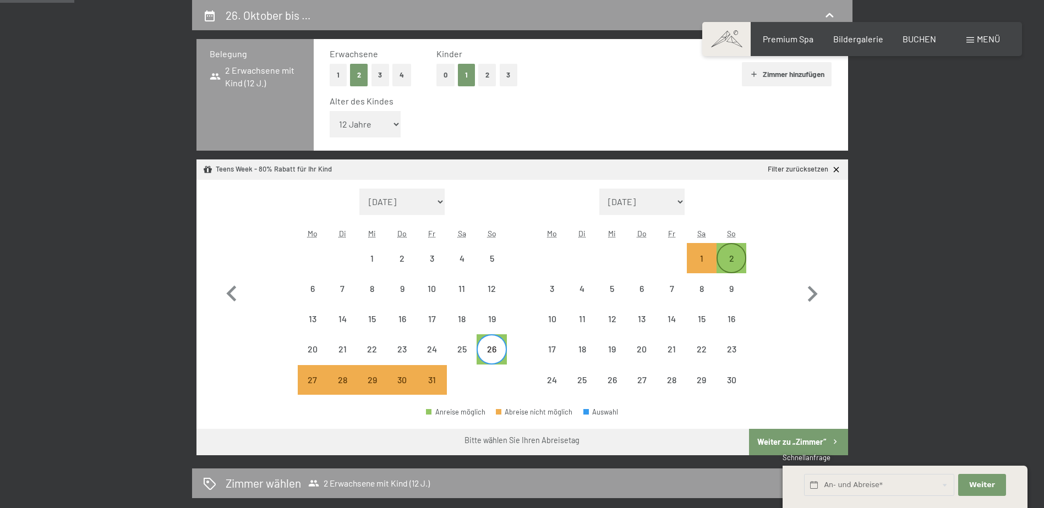
click at [721, 260] on div "2" at bounding box center [732, 268] width 28 height 28
select select "[DATE]"
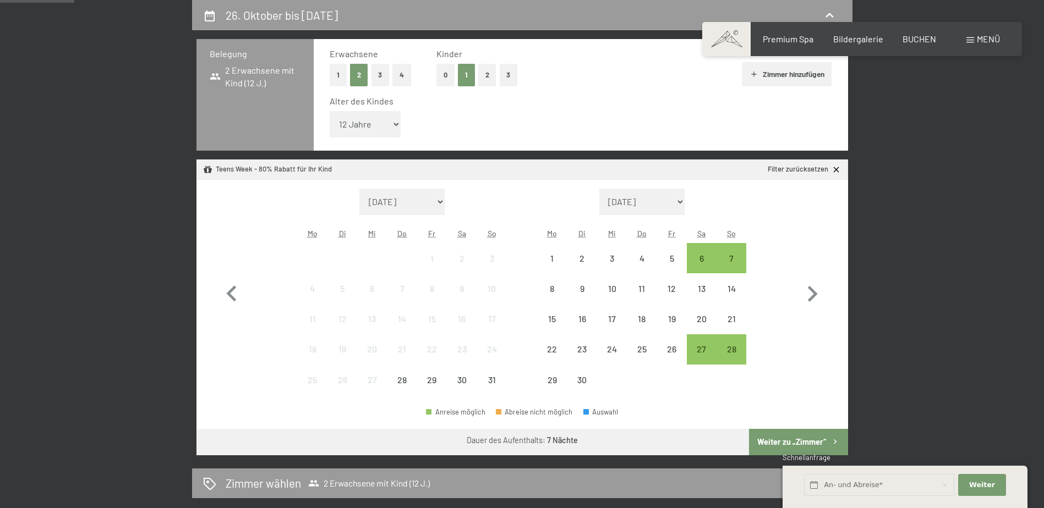
click at [778, 439] on button "Weiter zu „Zimmer“" at bounding box center [798, 442] width 99 height 26
